Goal: Task Accomplishment & Management: Use online tool/utility

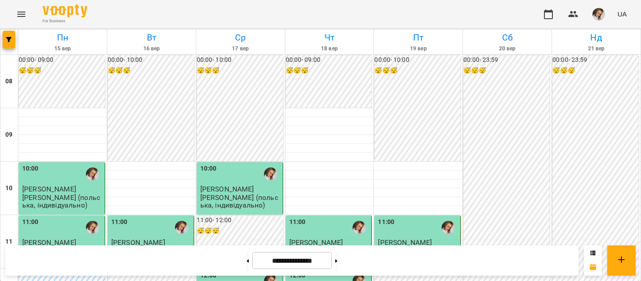
scroll to position [223, 0]
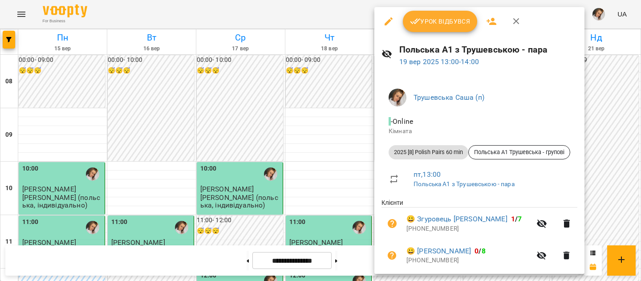
click at [453, 27] on button "Урок відбувся" at bounding box center [440, 21] width 75 height 21
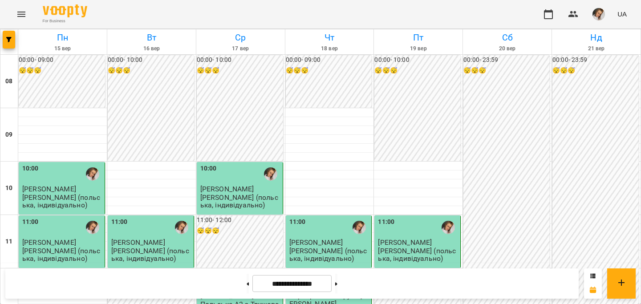
scroll to position [257, 0]
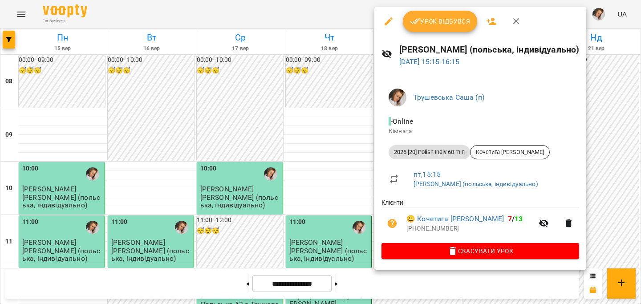
click at [425, 24] on span "Урок відбувся" at bounding box center [440, 21] width 61 height 11
